Goal: Information Seeking & Learning: Check status

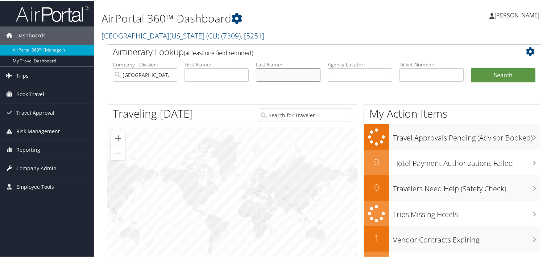
click at [280, 77] on input "text" at bounding box center [288, 73] width 65 height 13
paste input "Jackson Currin"
type input "Jackson Currin"
click at [232, 71] on input "text" at bounding box center [217, 73] width 65 height 13
paste input "Jackson Currin"
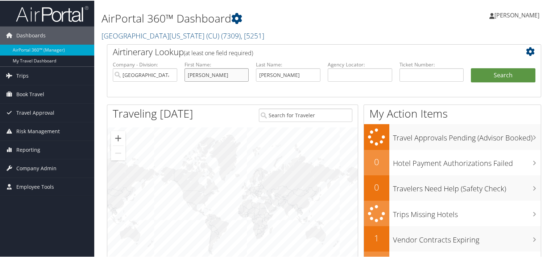
drag, startPoint x: 205, startPoint y: 75, endPoint x: 344, endPoint y: 48, distance: 141.6
click at [344, 48] on div "Airtinerary Lookup (at least one field required) Company - Division: University…" at bounding box center [324, 70] width 435 height 53
type input "Jackson"
drag, startPoint x: 275, startPoint y: 74, endPoint x: 242, endPoint y: 65, distance: 34.5
click at [242, 65] on ul "Company - Division: University of Colorado (CU) First Name: Jackson Last Name: …" at bounding box center [324, 78] width 430 height 36
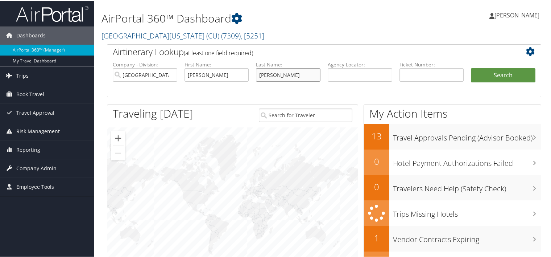
type input "Currin"
click at [471, 67] on button "Search" at bounding box center [503, 74] width 65 height 15
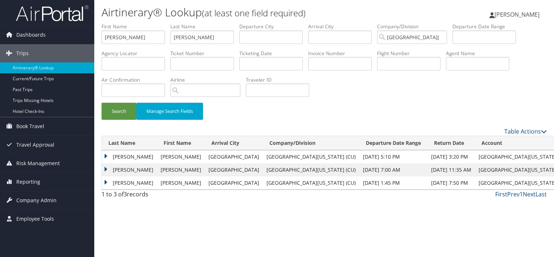
click at [125, 154] on td "CURRIN" at bounding box center [129, 156] width 55 height 13
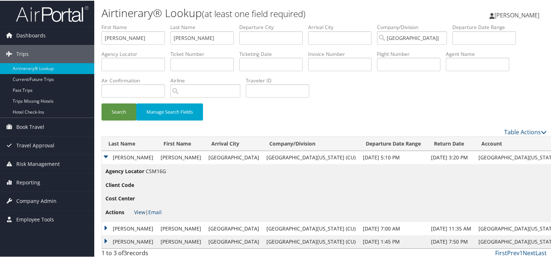
click at [139, 211] on link "View" at bounding box center [139, 211] width 11 height 7
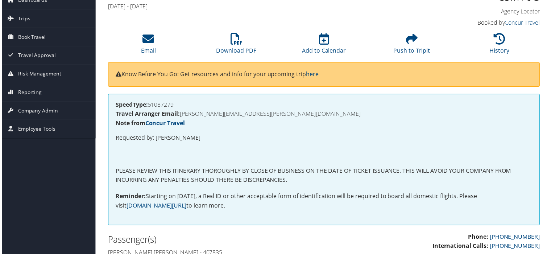
scroll to position [31, 0]
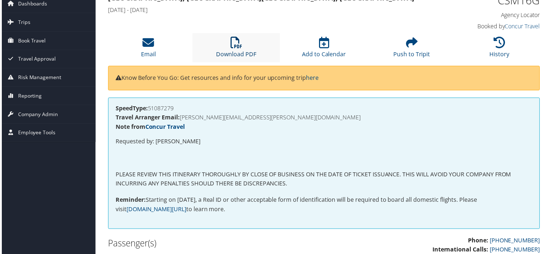
click at [232, 45] on icon at bounding box center [236, 43] width 12 height 12
